Goal: Information Seeking & Learning: Check status

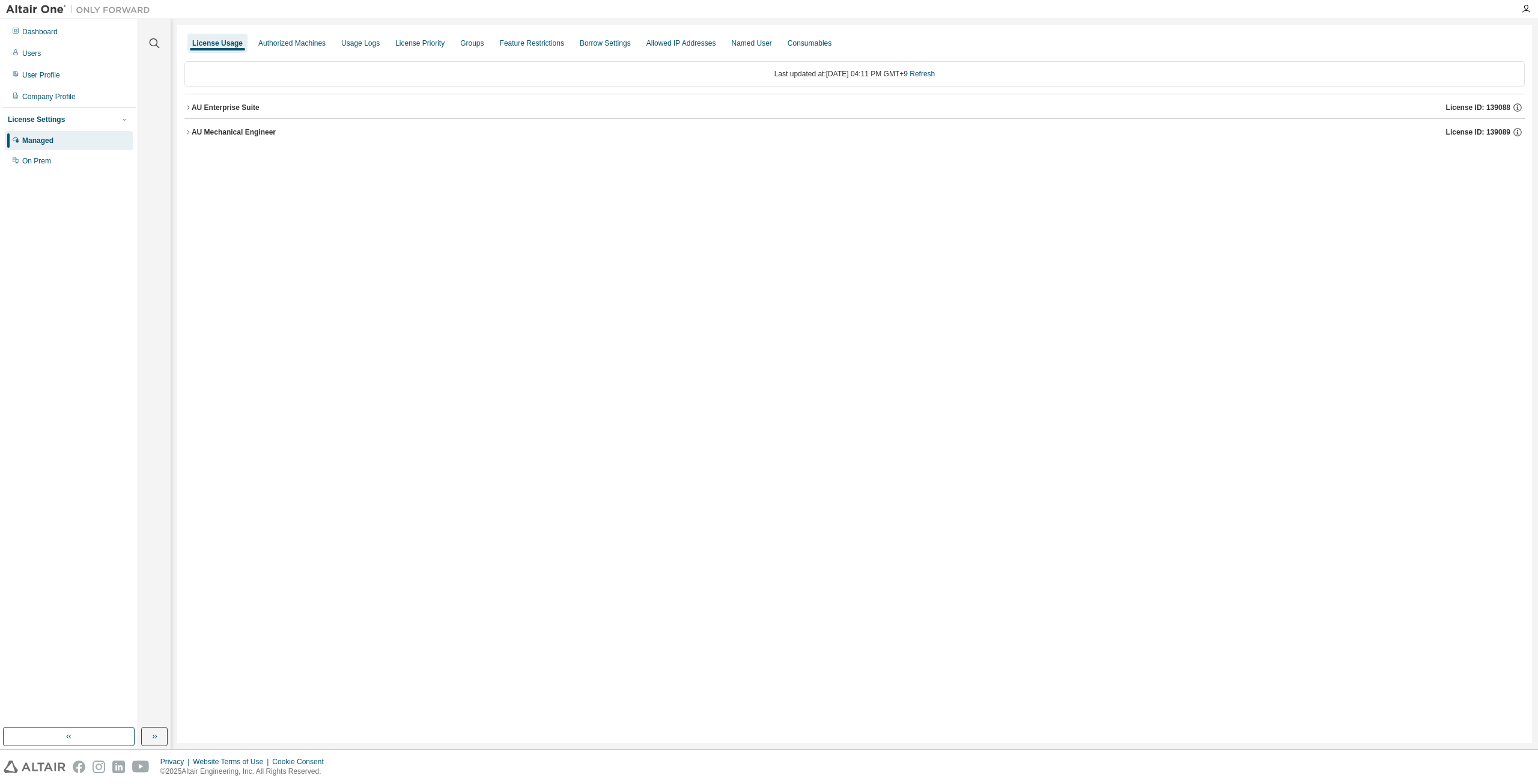
click at [186, 107] on icon "button" at bounding box center [188, 107] width 7 height 7
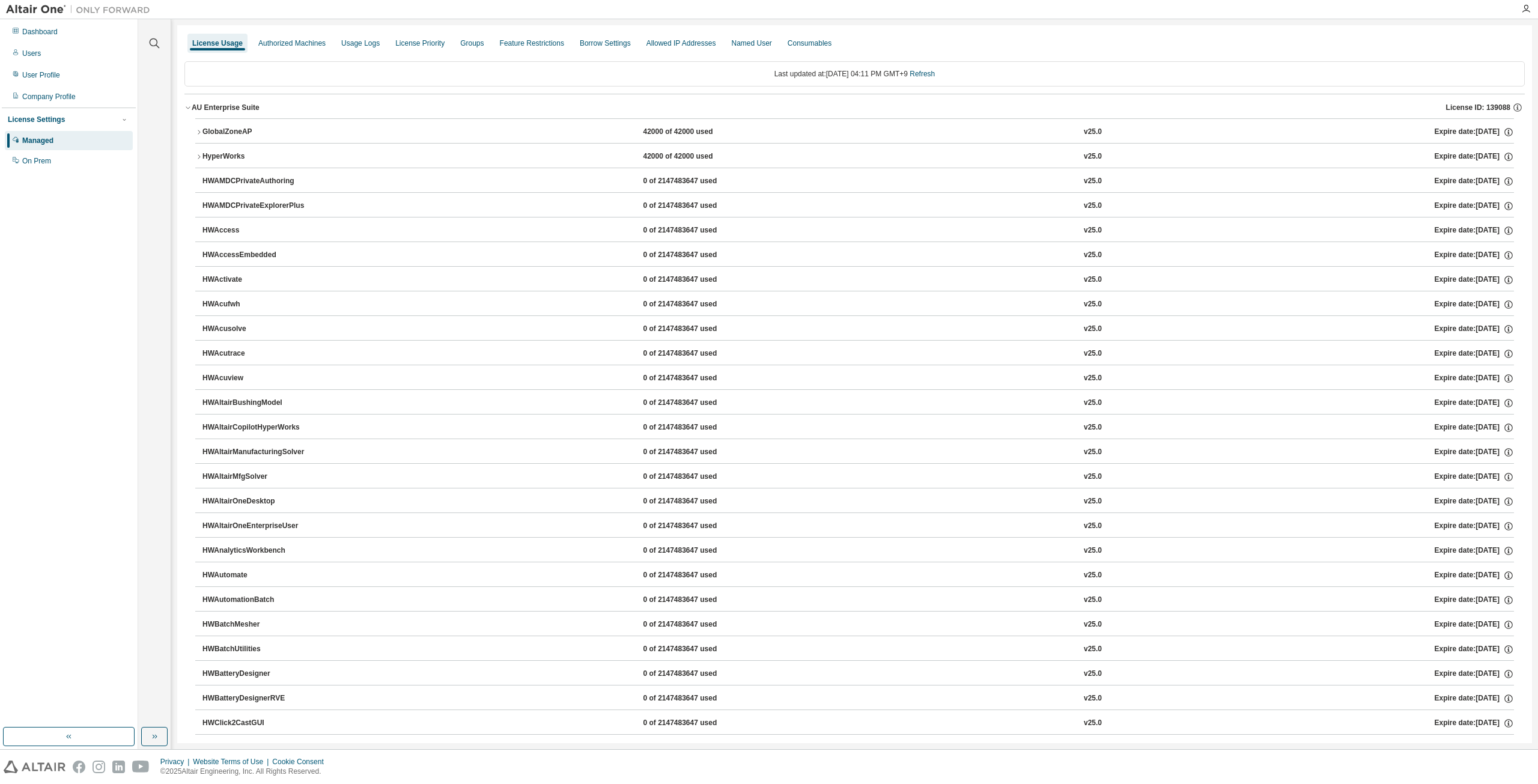
click at [188, 108] on icon "button" at bounding box center [188, 108] width 5 height 3
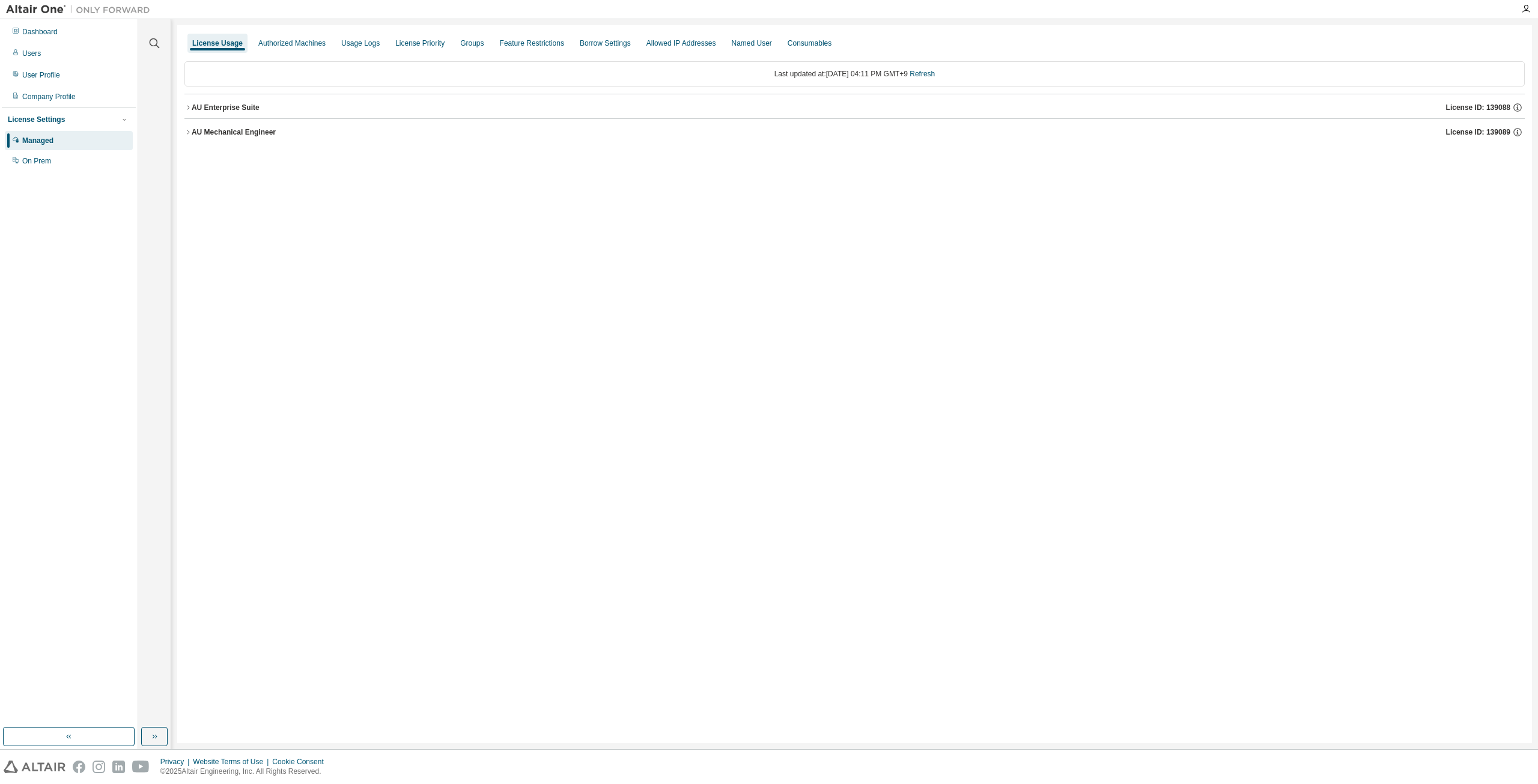
click at [190, 134] on icon "button" at bounding box center [188, 132] width 7 height 7
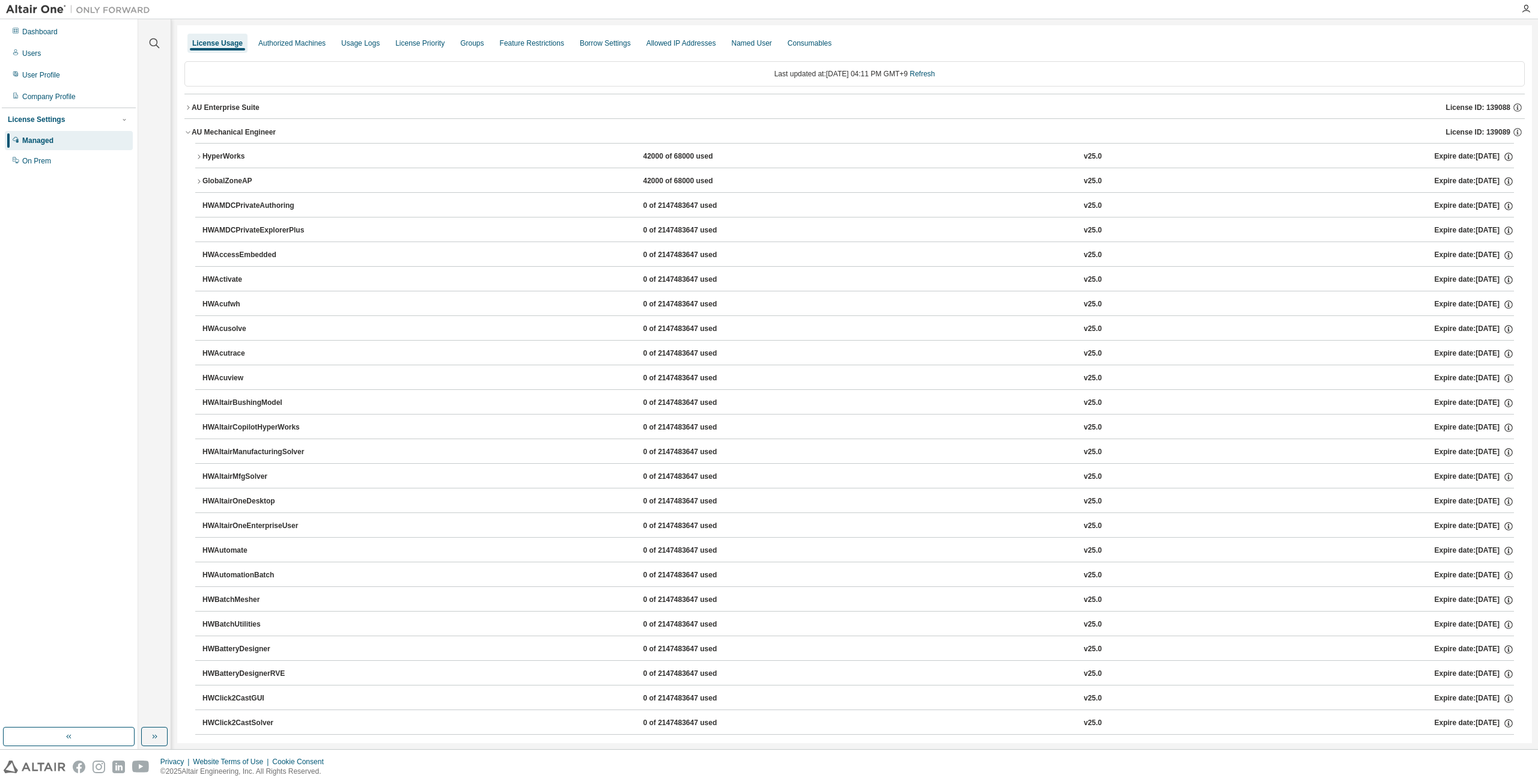
click at [199, 161] on button "HyperWorks 42000 of 68000 used v25.0 Expire date: 2026-01-01" at bounding box center [855, 156] width 1319 height 26
